Goal: Task Accomplishment & Management: Complete application form

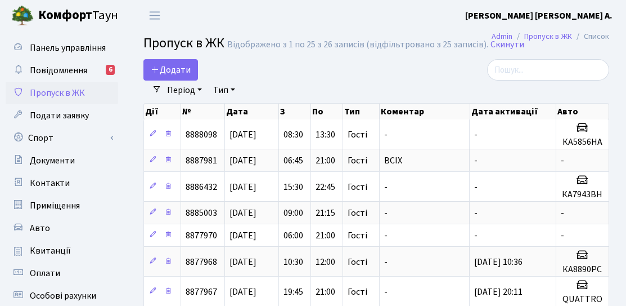
select select "25"
click at [174, 73] on span "Додати" at bounding box center [171, 70] width 40 height 12
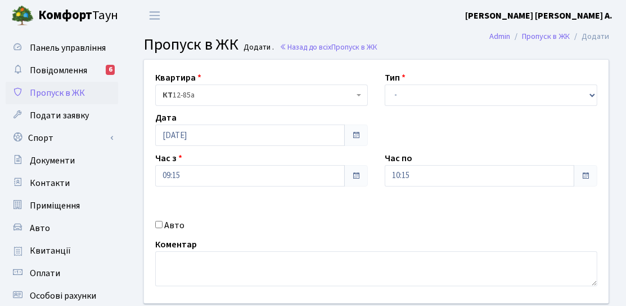
click at [162, 221] on div "Авто" at bounding box center [262, 225] width 230 height 14
click at [163, 225] on div "Авто" at bounding box center [262, 225] width 230 height 14
click at [159, 226] on input "Авто" at bounding box center [158, 224] width 7 height 7
checkbox input "true"
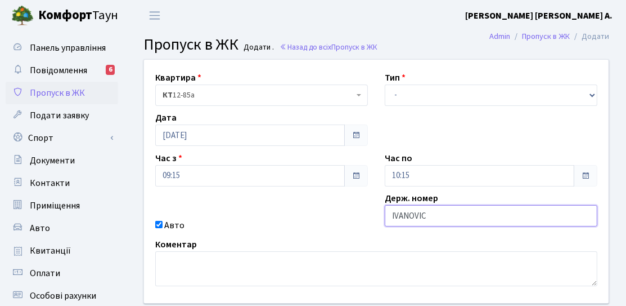
click at [394, 216] on input "IVANOVIC" at bounding box center [491, 215] width 213 height 21
click at [436, 209] on input "IVANOVIC" at bounding box center [491, 215] width 213 height 21
type input "I"
type input "ivanovic"
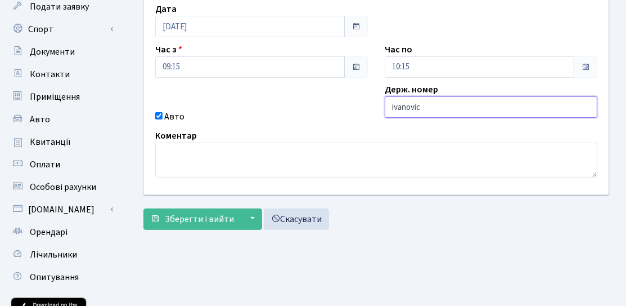
scroll to position [113, 0]
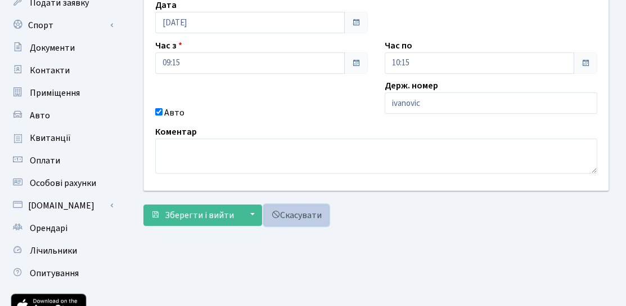
click at [299, 221] on link "Скасувати" at bounding box center [296, 214] width 65 height 21
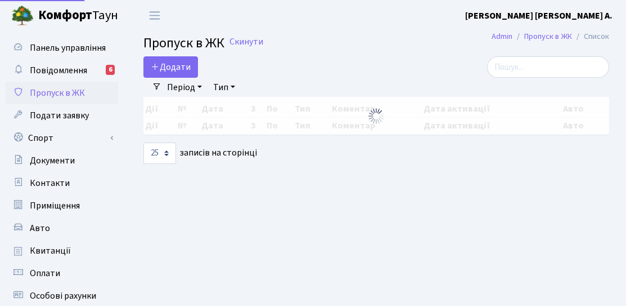
select select "25"
